Goal: Transaction & Acquisition: Purchase product/service

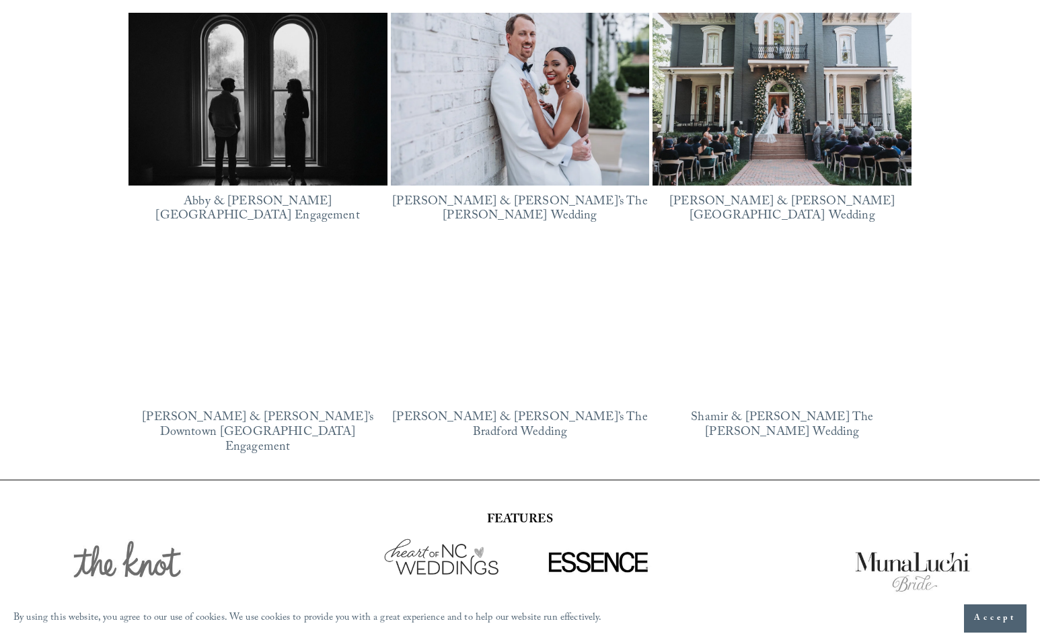
scroll to position [2142, 0]
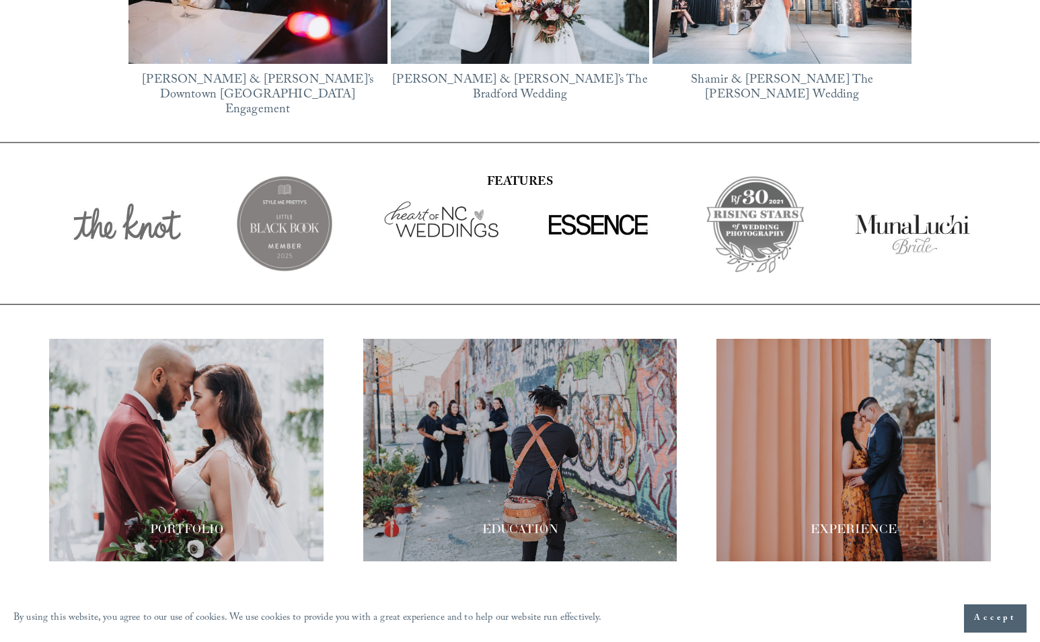
click at [993, 622] on span "Accept" at bounding box center [995, 618] width 42 height 13
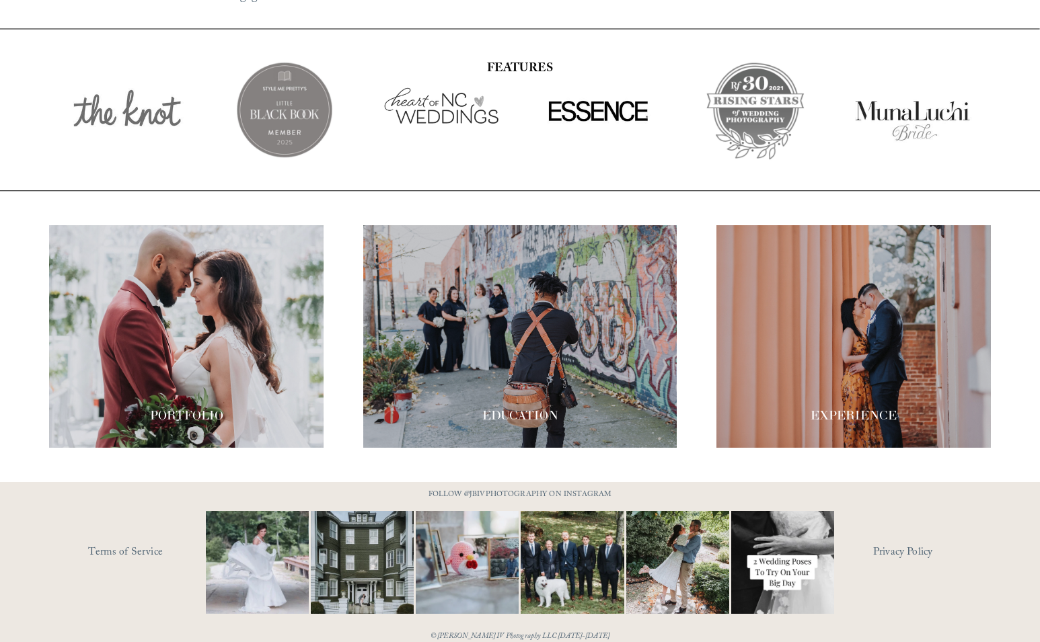
scroll to position [2257, 0]
click at [531, 319] on div at bounding box center [520, 336] width 314 height 223
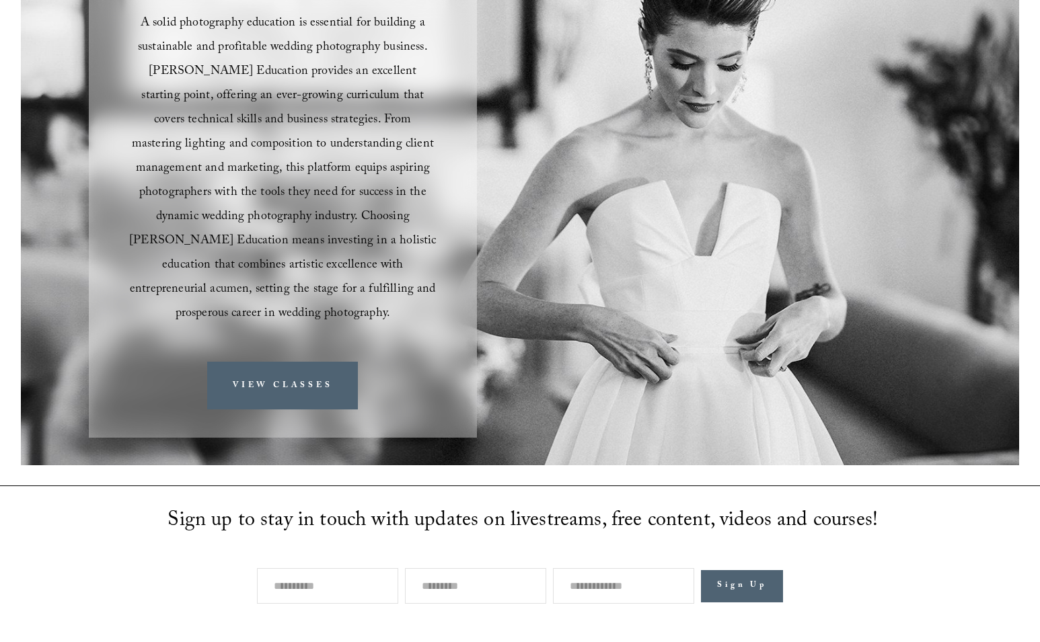
scroll to position [87, 0]
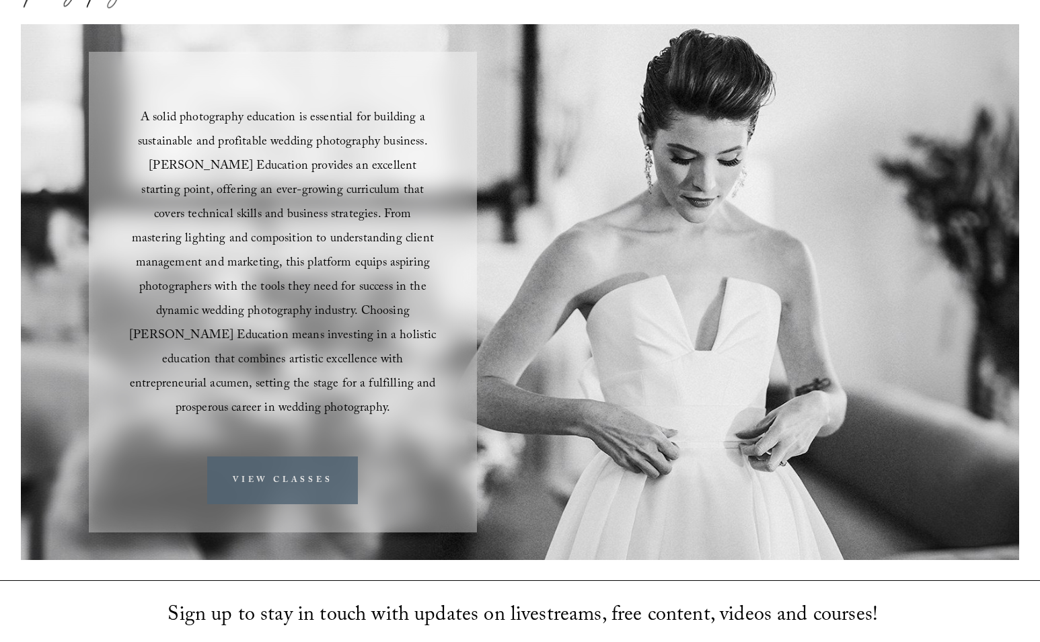
click at [302, 467] on link "VIEW CLASSES" at bounding box center [282, 481] width 151 height 48
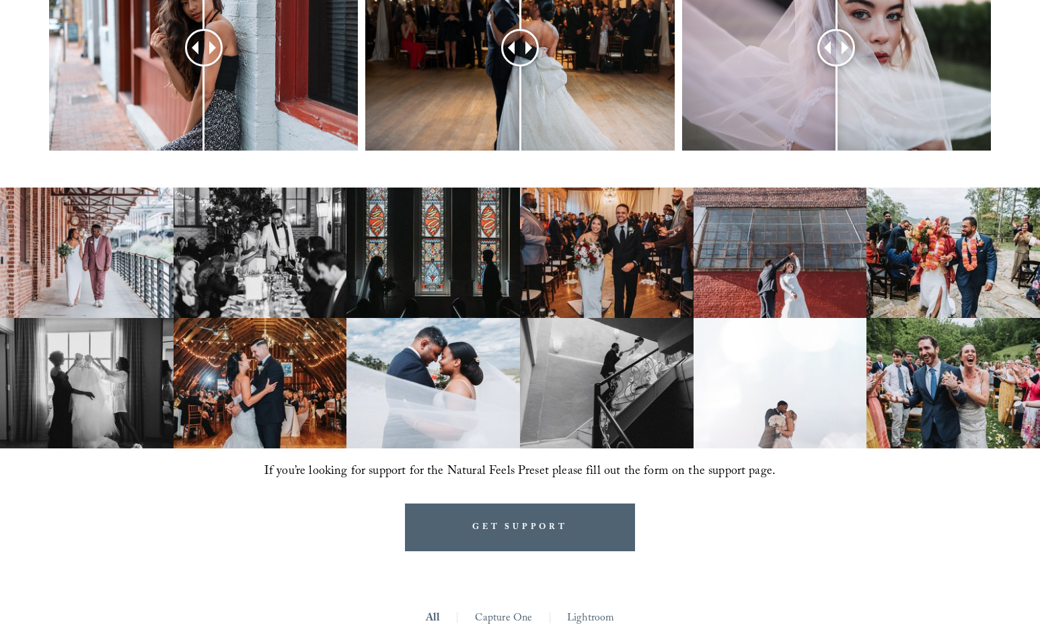
scroll to position [728, 0]
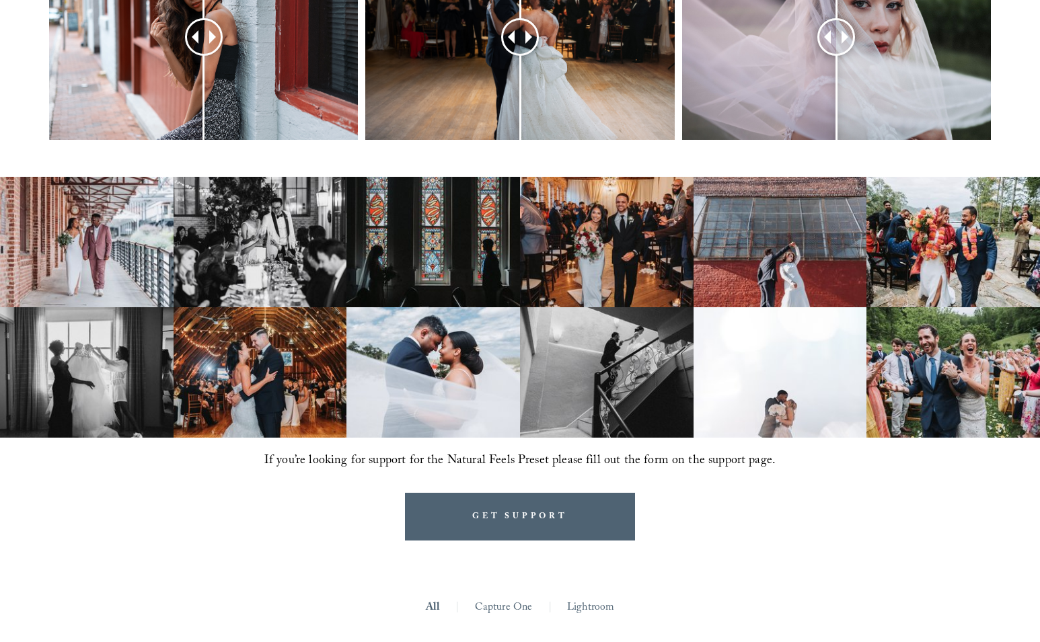
click at [589, 598] on link "Lightroom" at bounding box center [590, 608] width 47 height 21
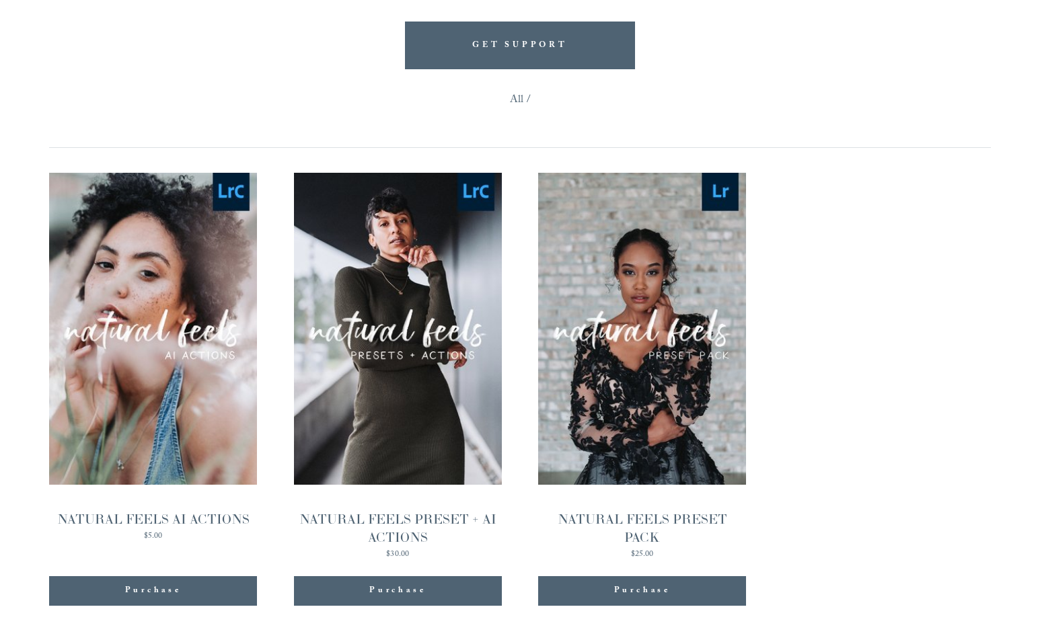
scroll to position [1211, 0]
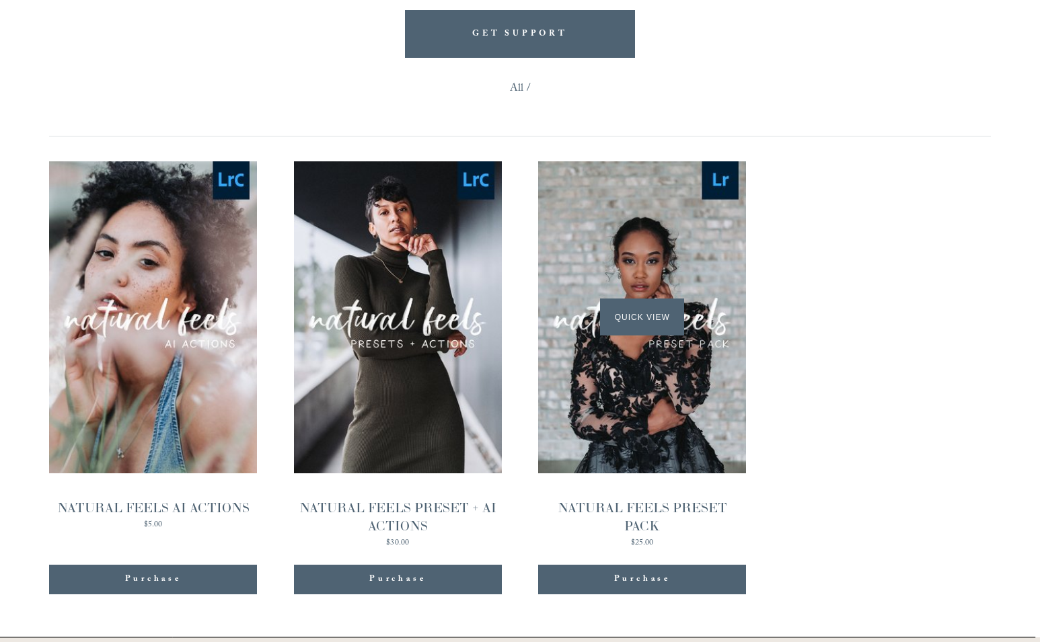
click at [708, 324] on div "Quick View" at bounding box center [642, 317] width 208 height 312
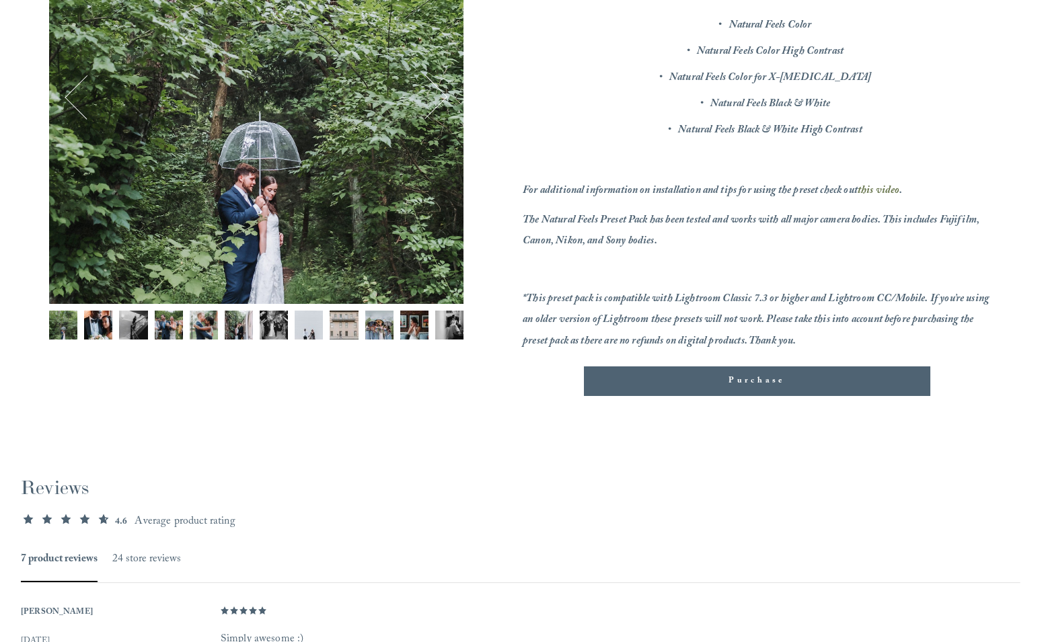
scroll to position [294, 0]
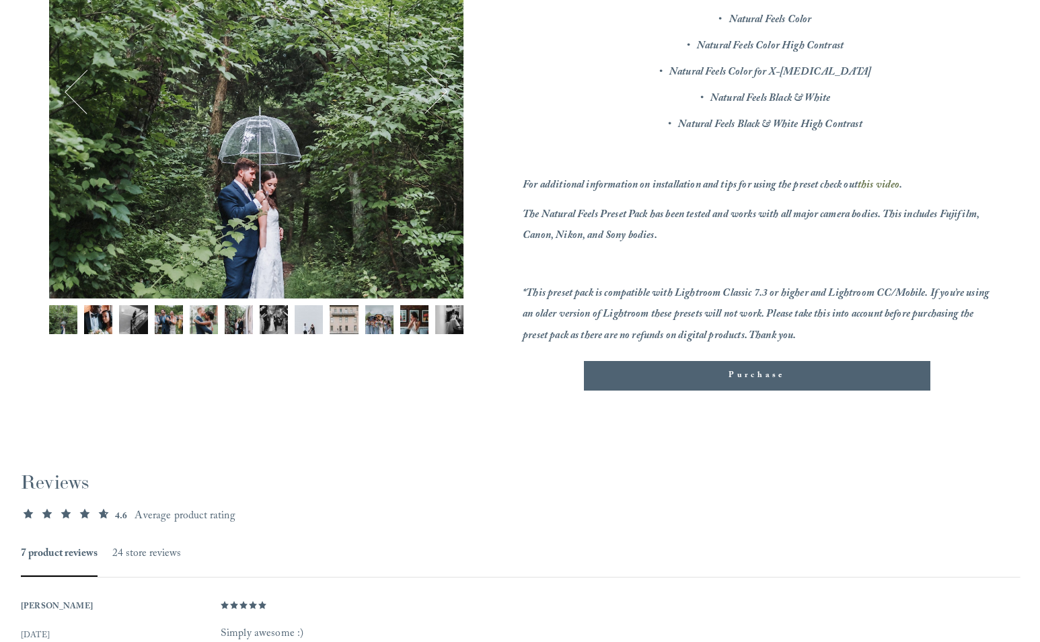
click at [758, 381] on span "Purchase" at bounding box center [756, 375] width 56 height 13
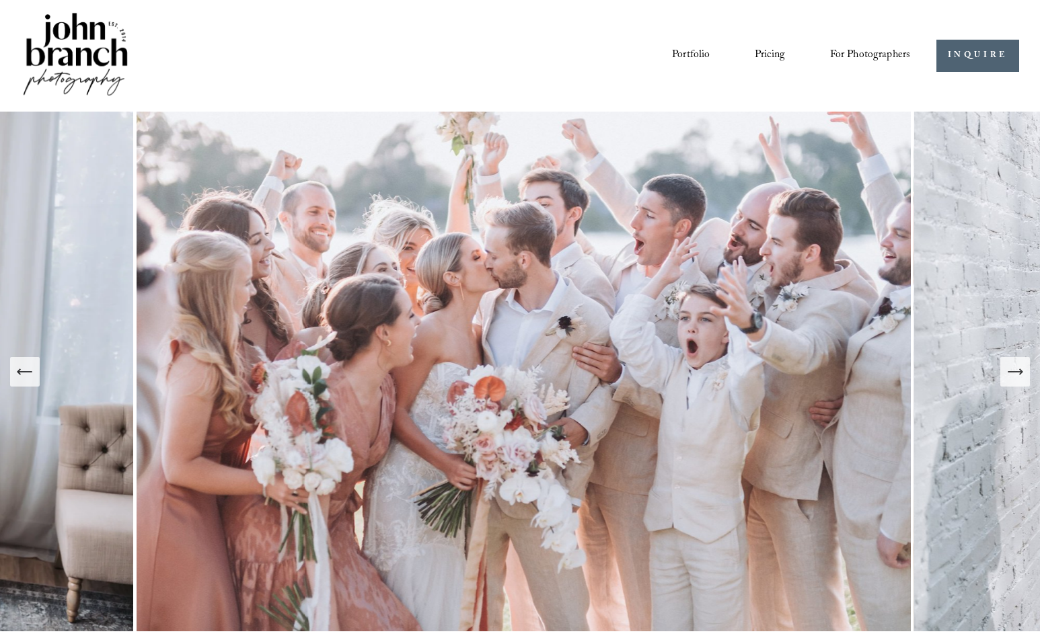
click at [699, 56] on link "Portfolio" at bounding box center [691, 55] width 38 height 23
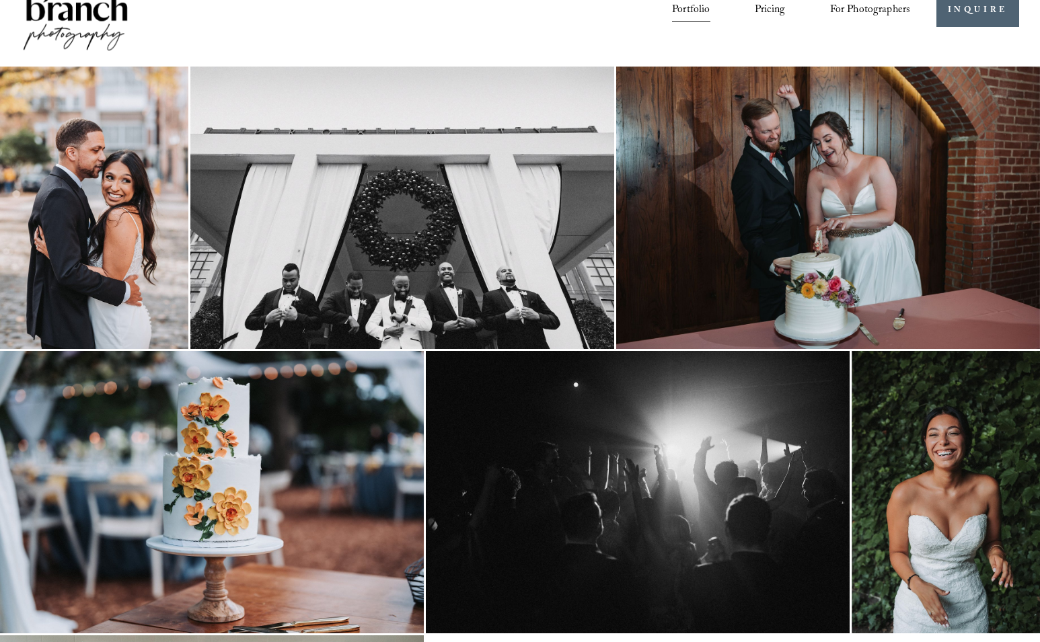
scroll to position [52, 0]
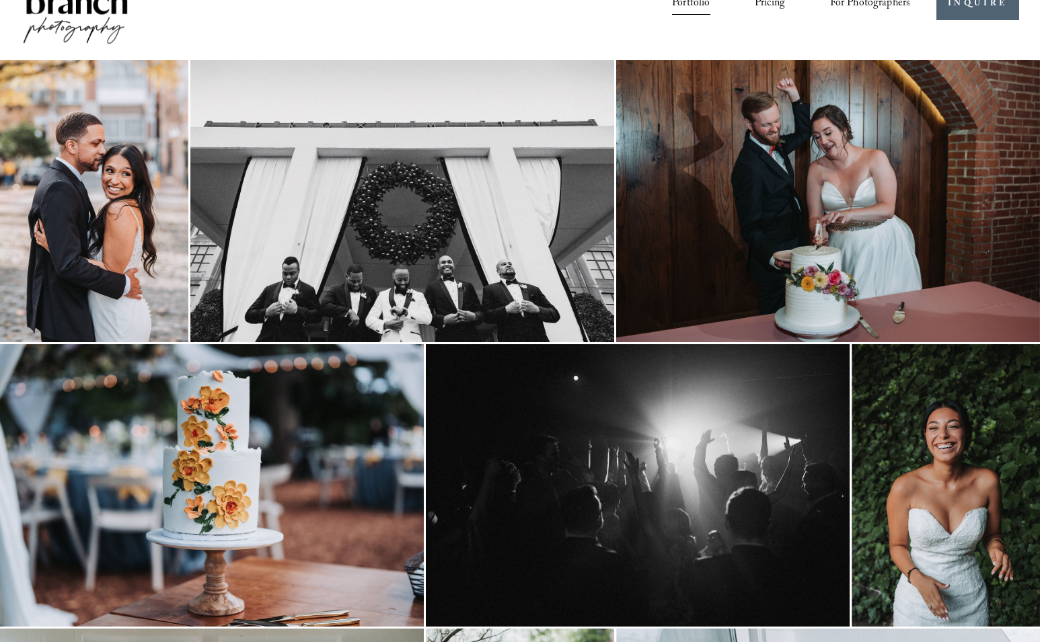
click at [334, 297] on img at bounding box center [402, 201] width 424 height 282
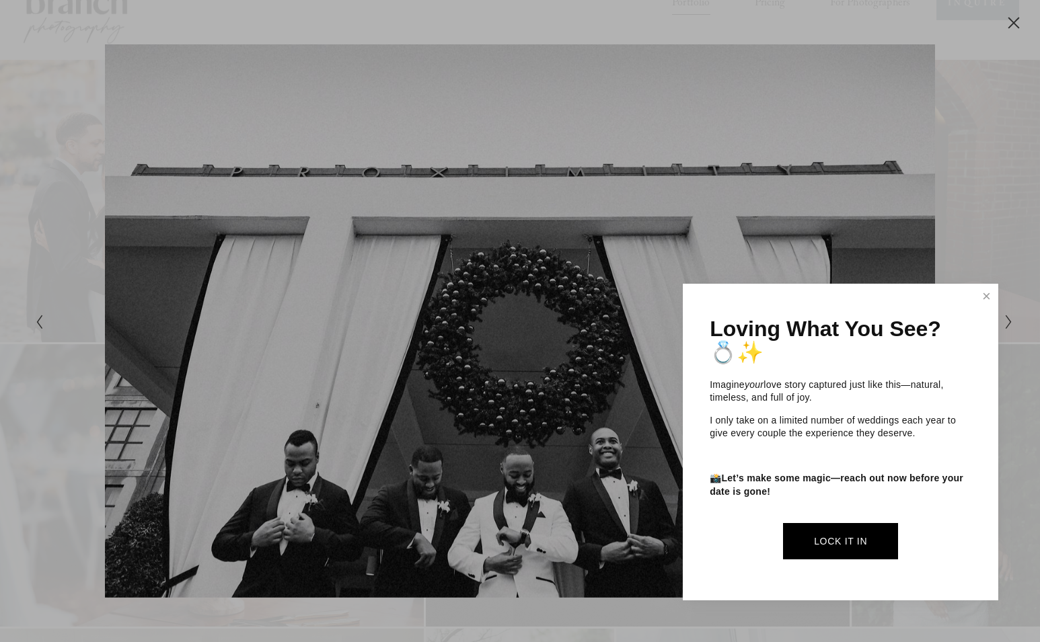
click at [1007, 22] on div at bounding box center [520, 321] width 1040 height 642
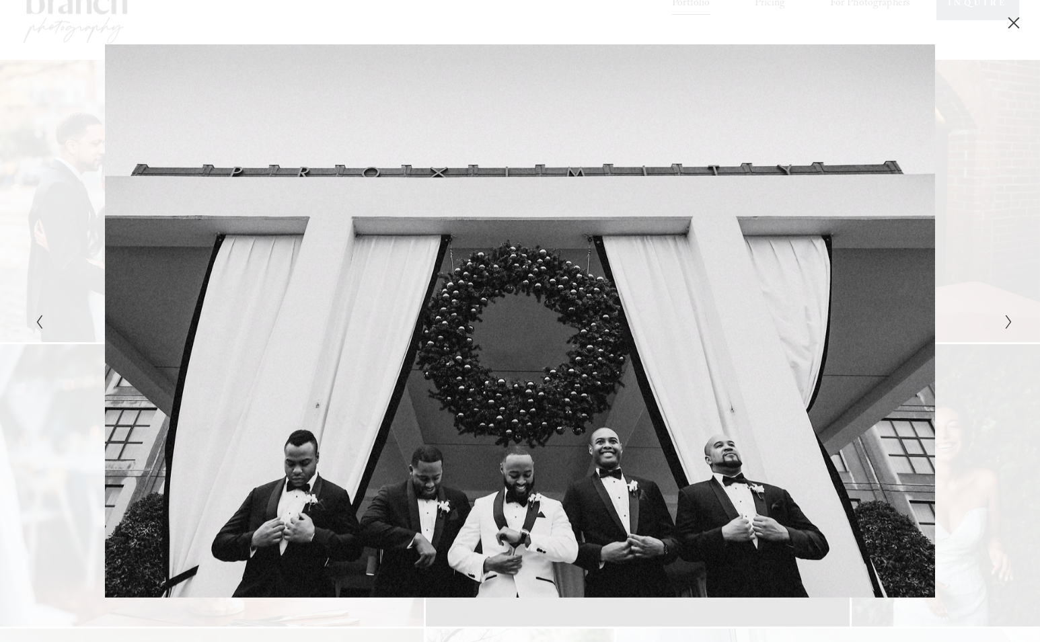
click at [1014, 24] on icon "Close" at bounding box center [1013, 22] width 13 height 13
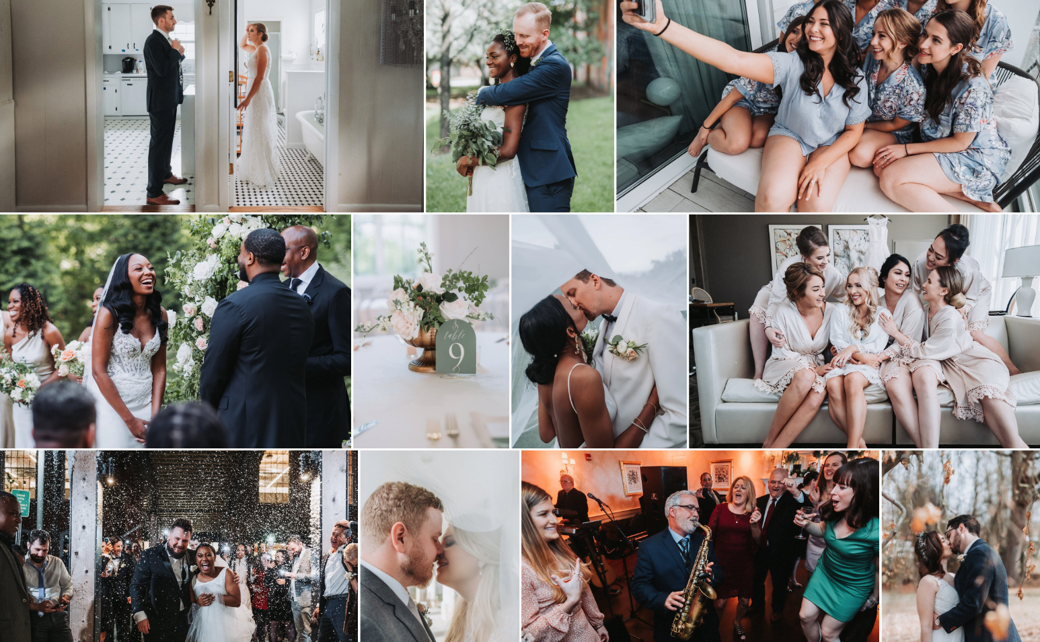
scroll to position [750, 0]
click at [537, 114] on img at bounding box center [520, 72] width 188 height 282
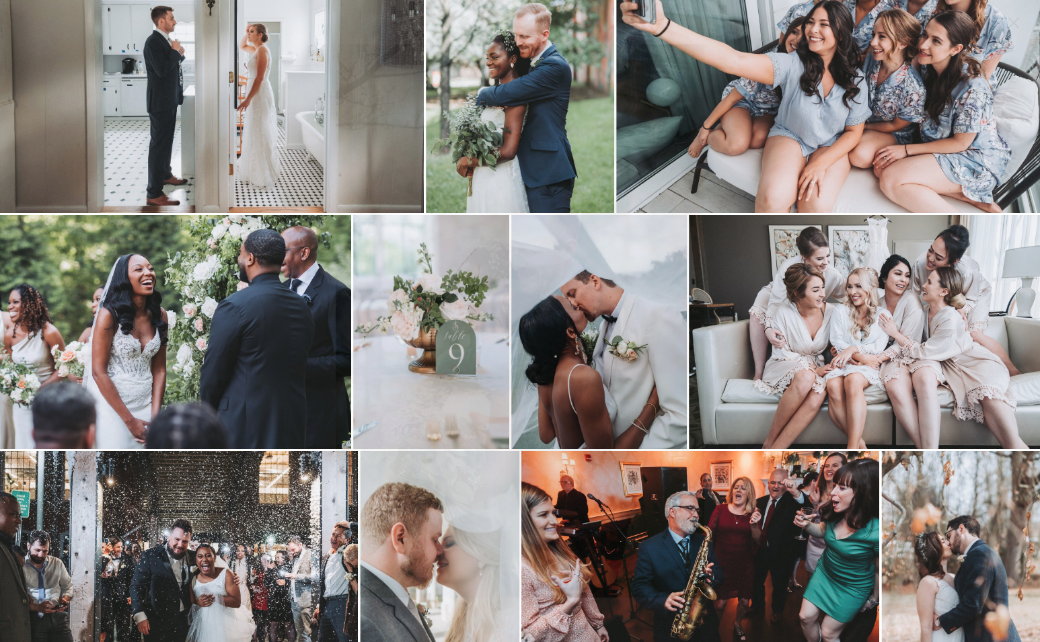
click at [763, 126] on div "Gallery" at bounding box center [764, 320] width 489 height 553
